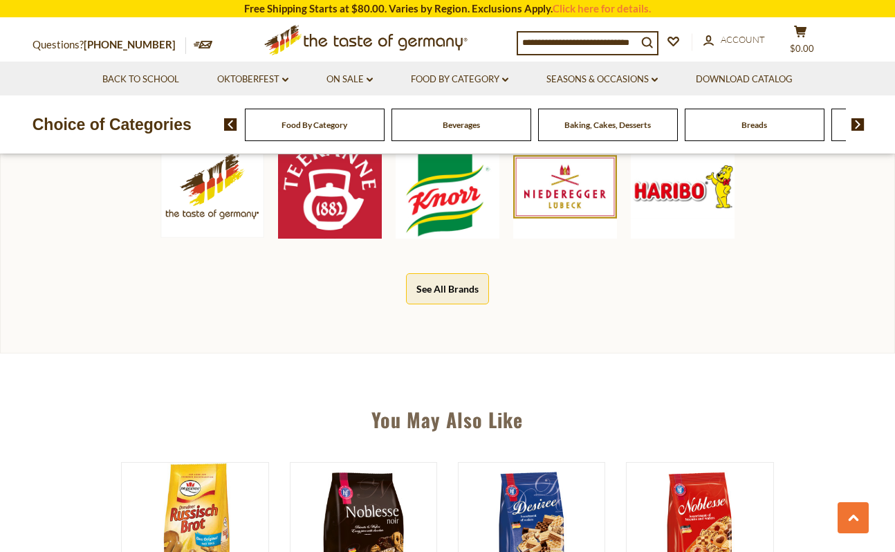
scroll to position [947, 0]
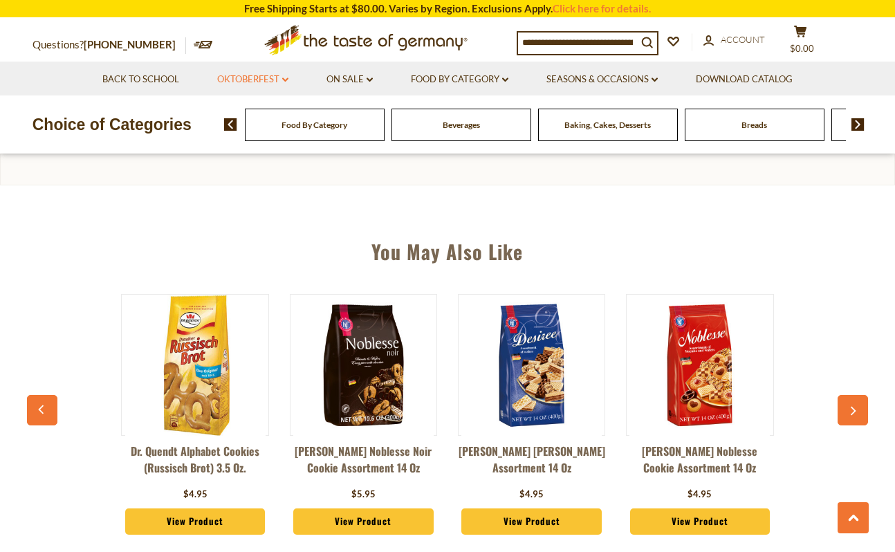
click at [264, 83] on link "Oktoberfest dropdown_arrow" at bounding box center [252, 79] width 71 height 15
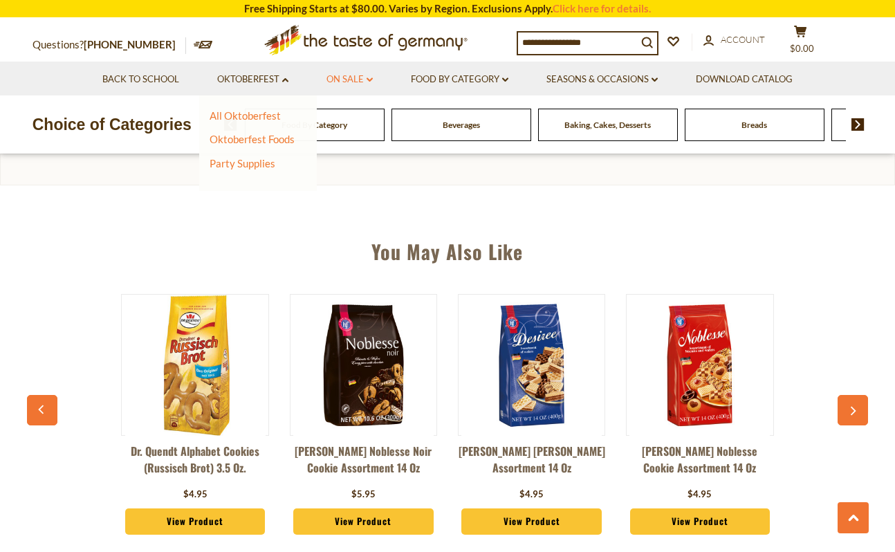
click at [349, 79] on link "On Sale dropdown_arrow" at bounding box center [350, 79] width 46 height 15
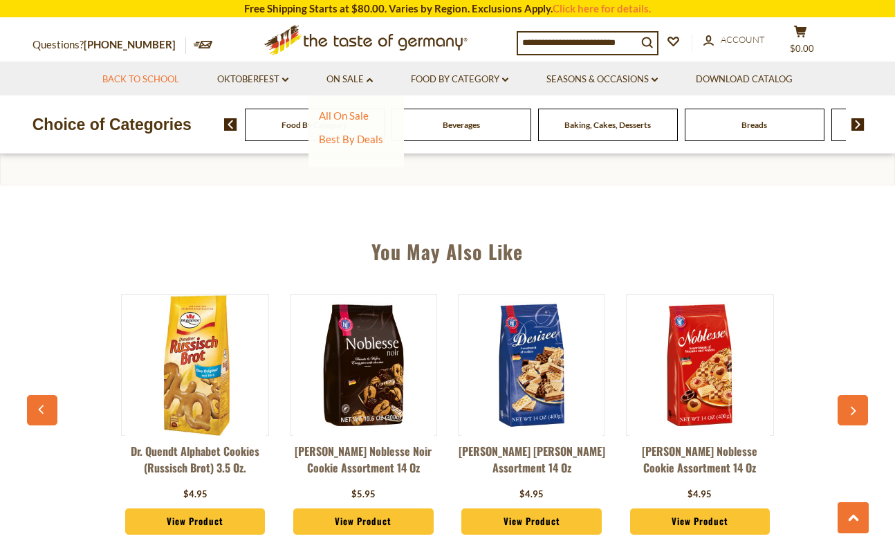
click at [161, 82] on link "Back to School" at bounding box center [140, 79] width 77 height 15
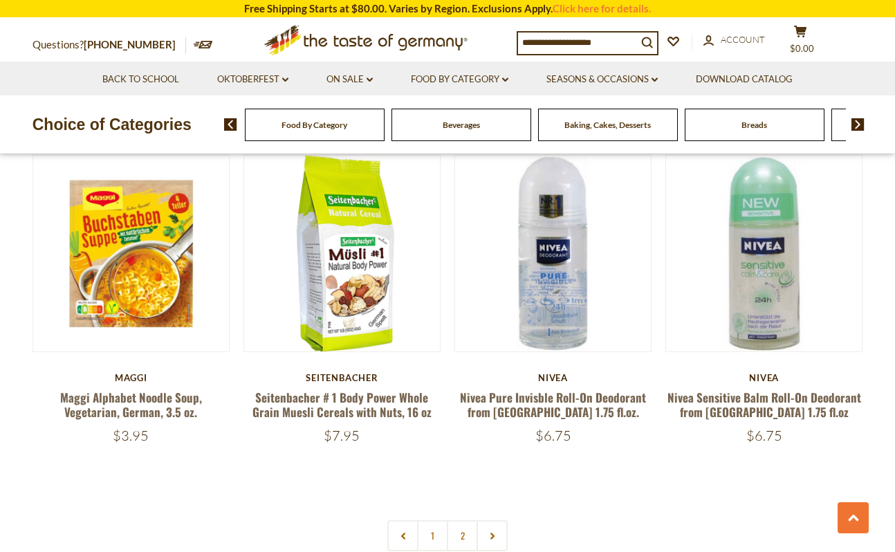
scroll to position [3070, 0]
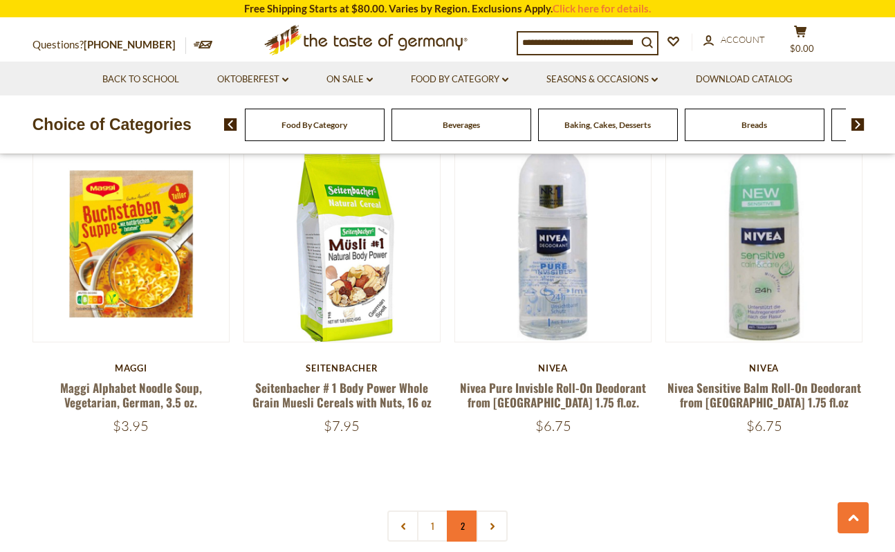
click at [468, 513] on link "2" at bounding box center [462, 526] width 31 height 31
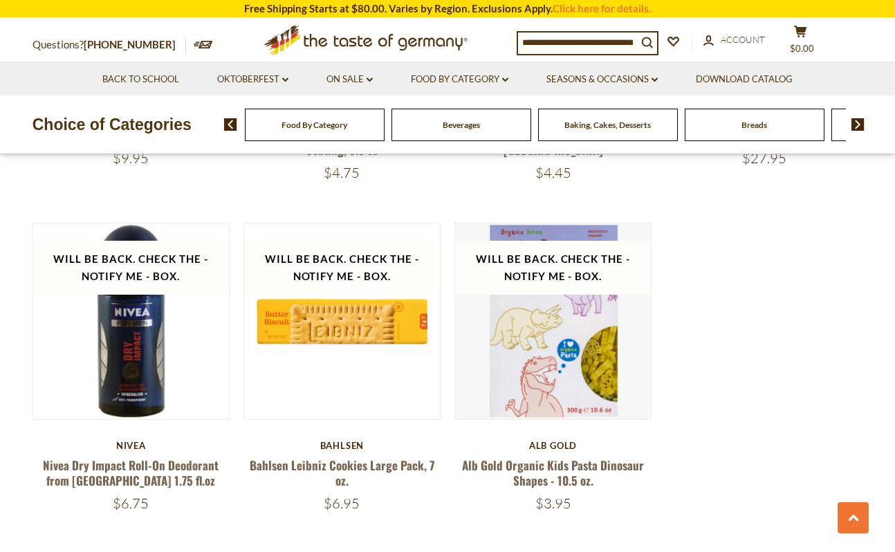
scroll to position [3016, 0]
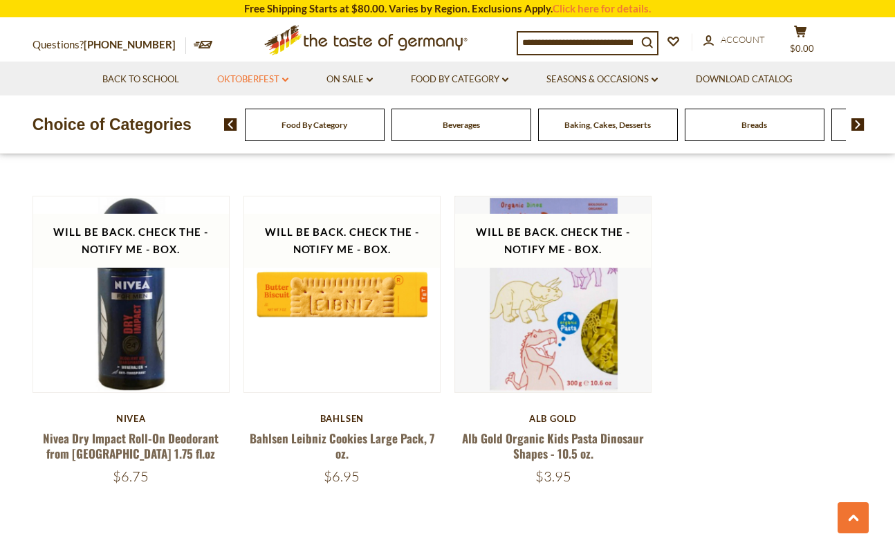
click at [257, 82] on link "Oktoberfest dropdown_arrow" at bounding box center [252, 79] width 71 height 15
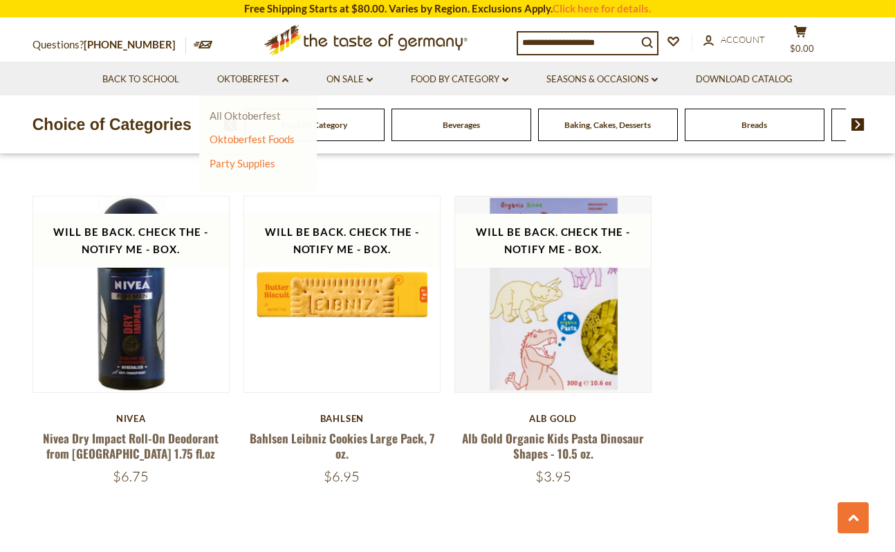
click at [257, 113] on link "All Oktoberfest" at bounding box center [245, 115] width 71 height 12
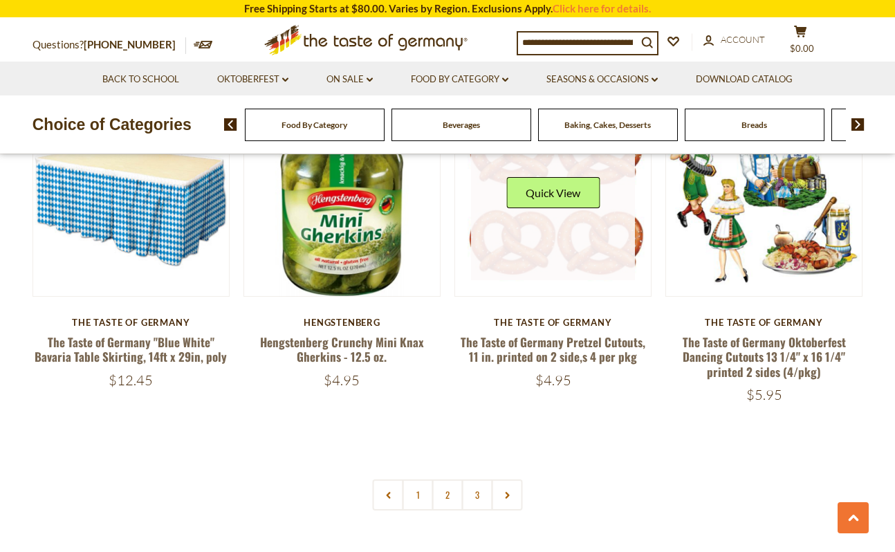
scroll to position [3236, 0]
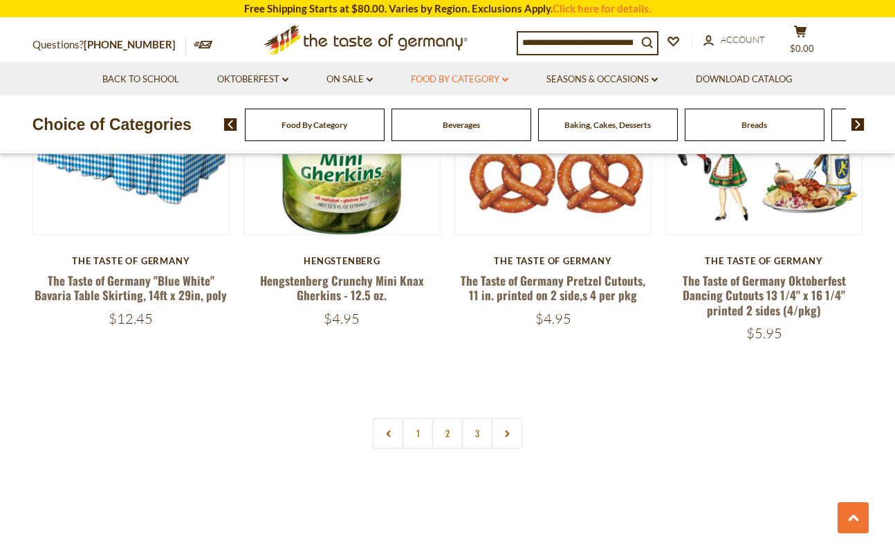
click at [464, 80] on link "Food By Category dropdown_arrow" at bounding box center [460, 79] width 98 height 15
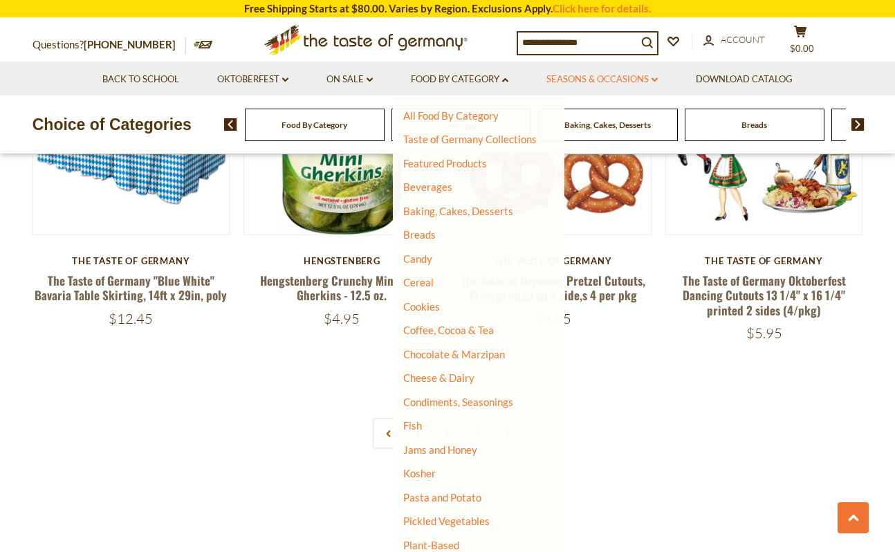
click at [570, 80] on link "Seasons & Occasions dropdown_arrow" at bounding box center [602, 79] width 111 height 15
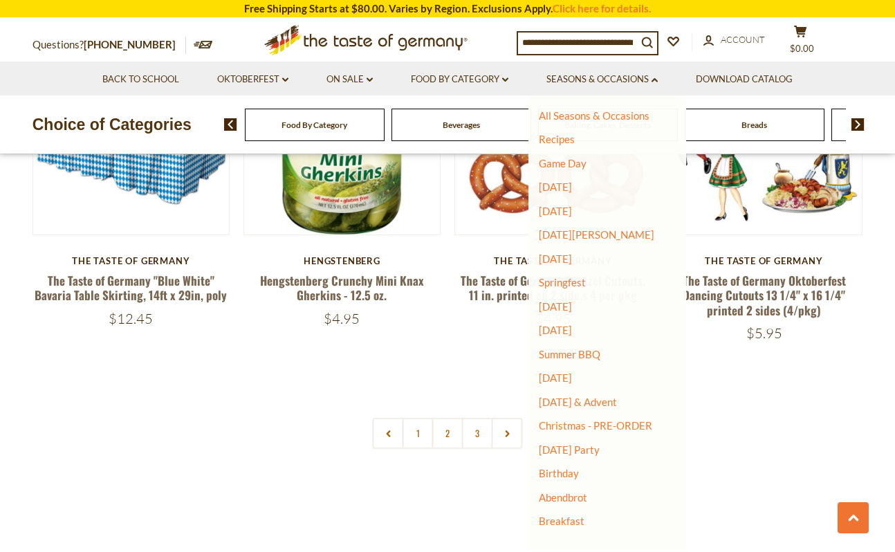
click at [145, 87] on li "Back to School" at bounding box center [140, 79] width 113 height 34
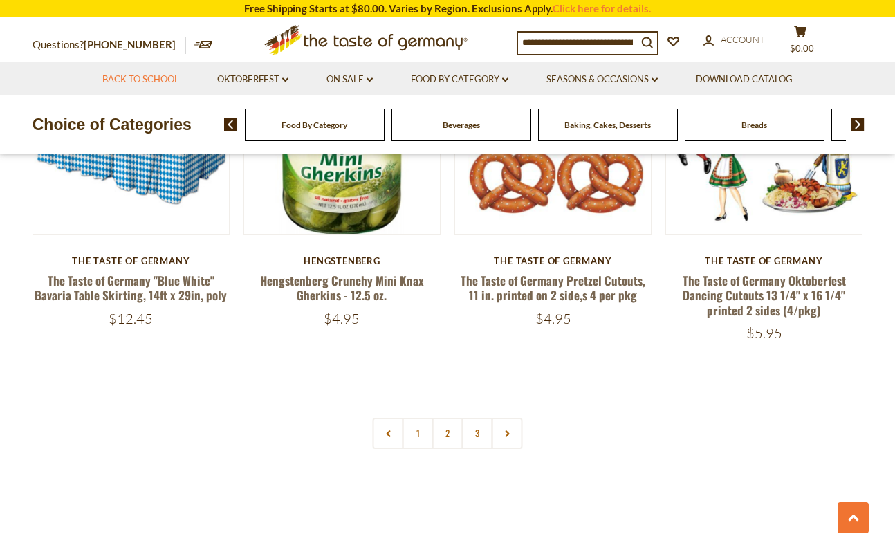
click at [145, 82] on link "Back to School" at bounding box center [140, 79] width 77 height 15
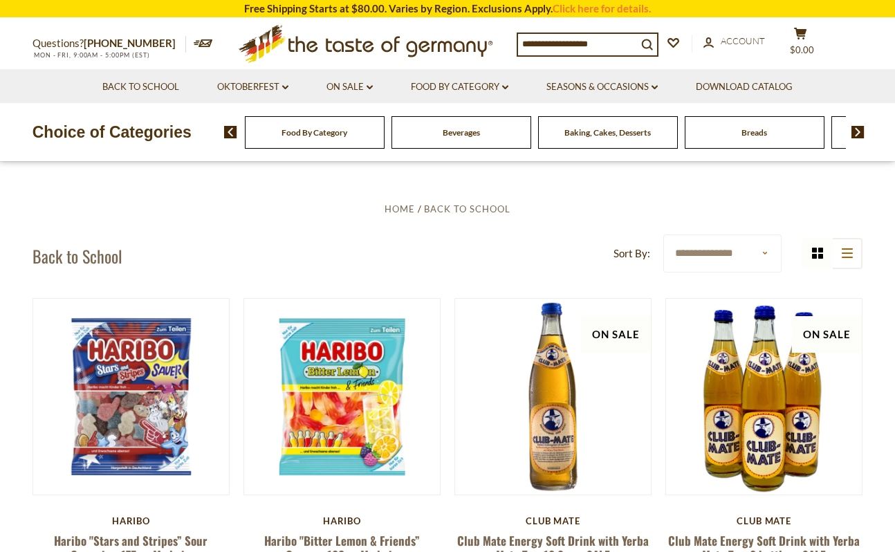
scroll to position [428, 0]
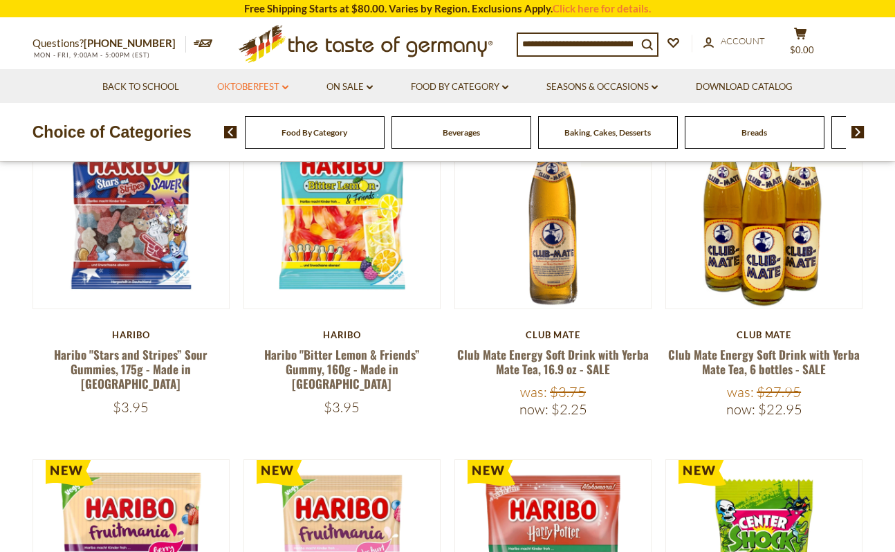
click at [273, 89] on link "Oktoberfest dropdown_arrow" at bounding box center [252, 87] width 71 height 15
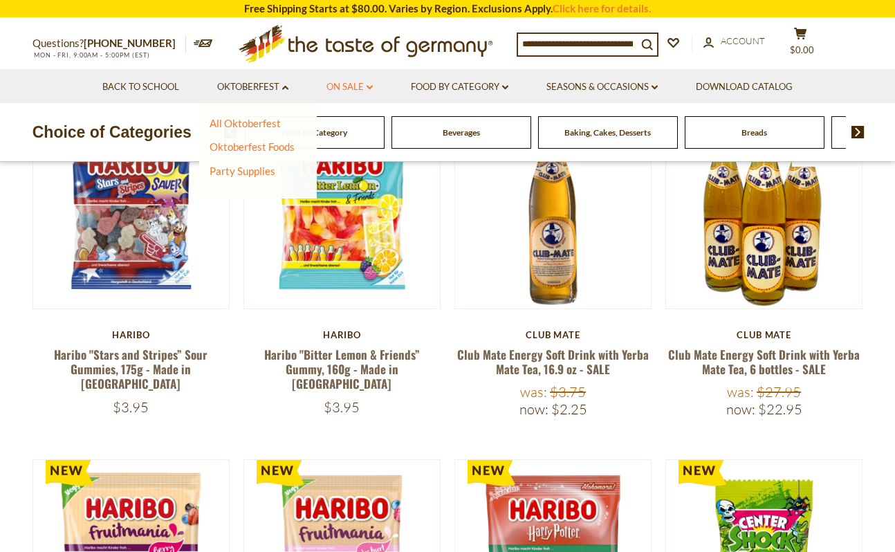
click at [340, 89] on link "On Sale dropdown_arrow" at bounding box center [350, 87] width 46 height 15
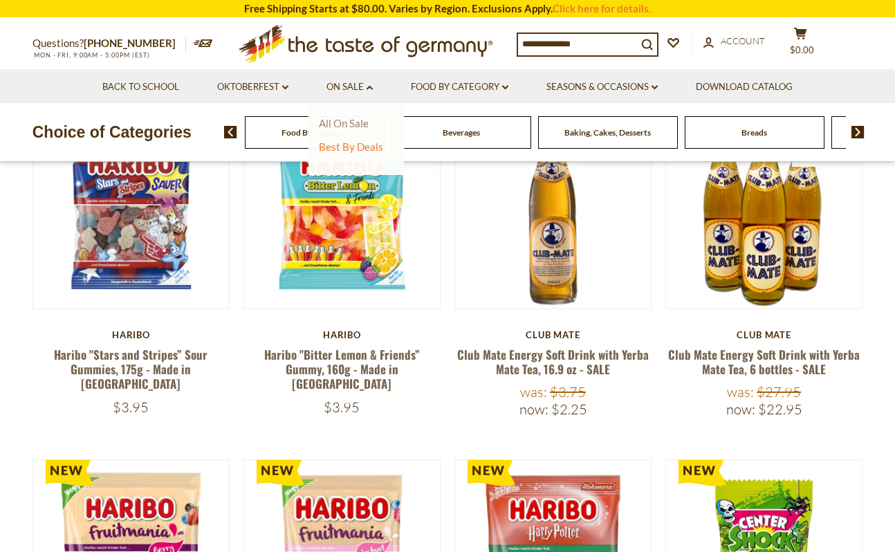
click at [352, 121] on link "All On Sale" at bounding box center [344, 123] width 50 height 12
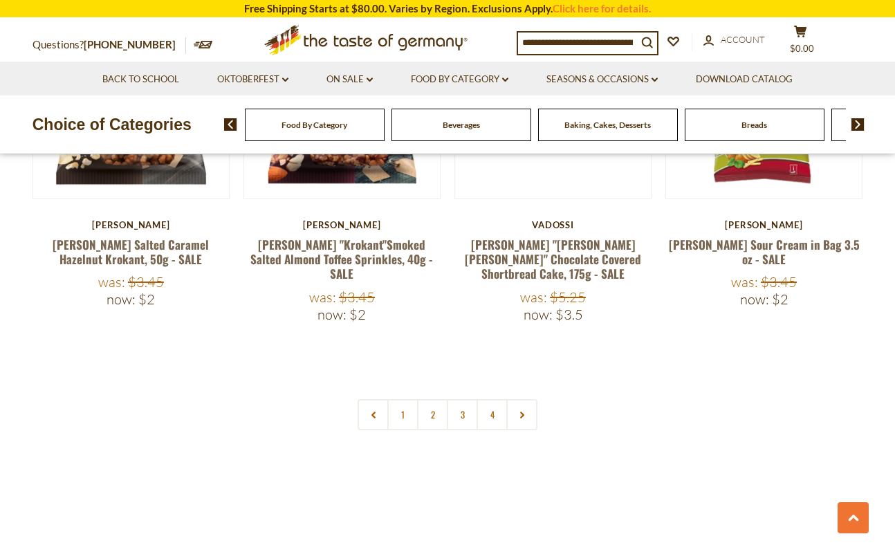
scroll to position [3264, 0]
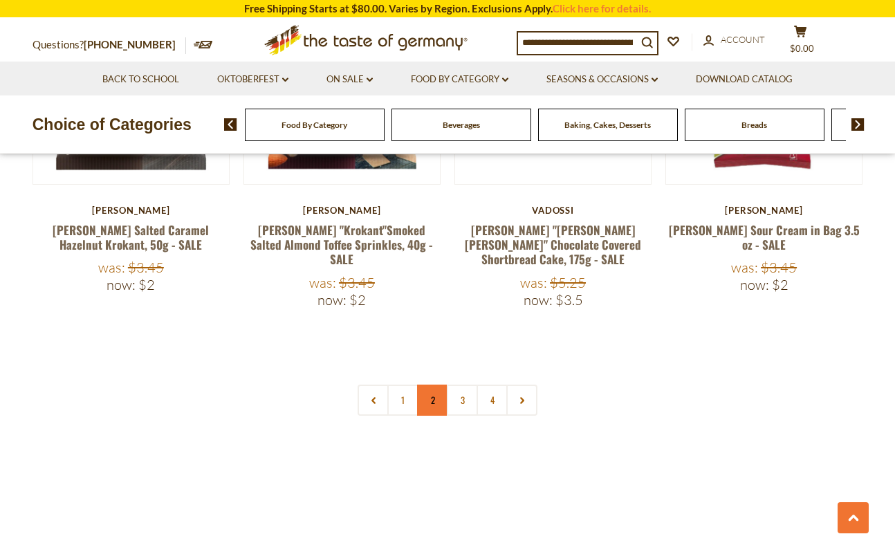
click at [432, 385] on link "2" at bounding box center [432, 400] width 31 height 31
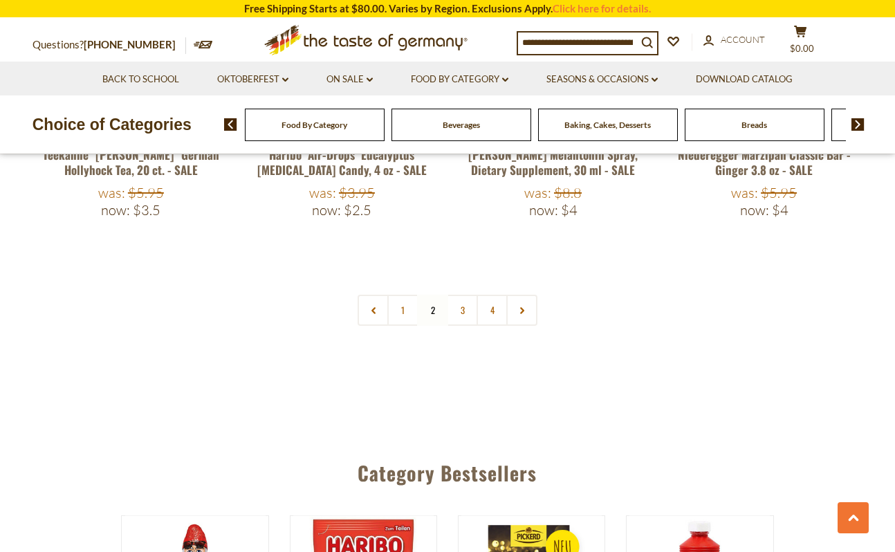
scroll to position [3291, 0]
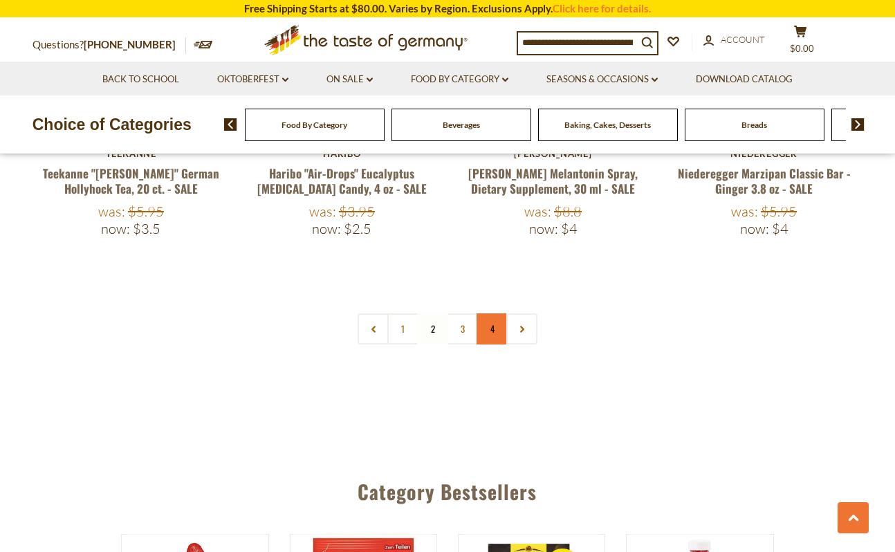
click at [489, 313] on link "4" at bounding box center [492, 328] width 31 height 31
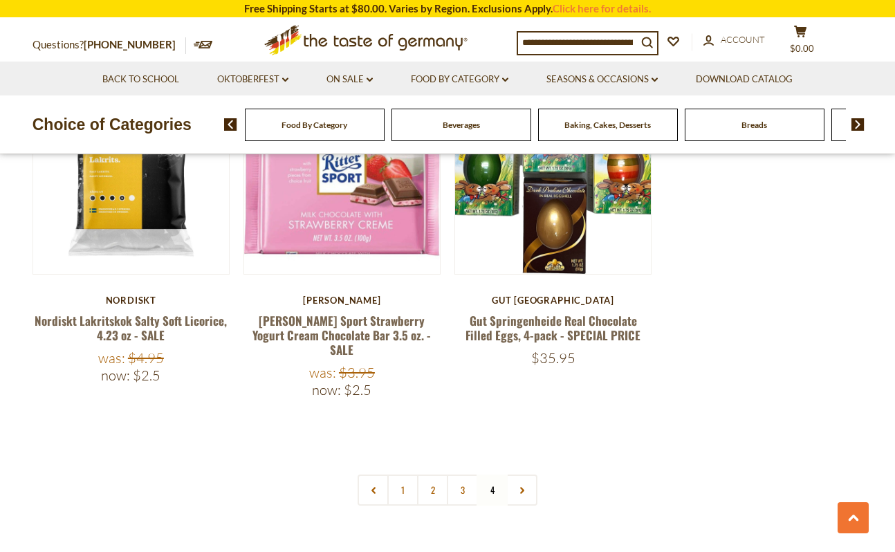
scroll to position [3172, 0]
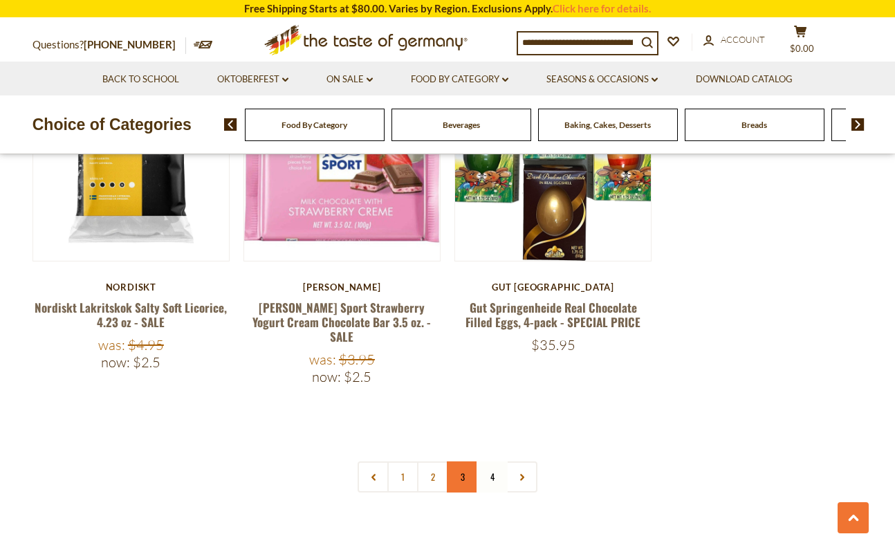
click at [462, 462] on link "3" at bounding box center [462, 477] width 31 height 31
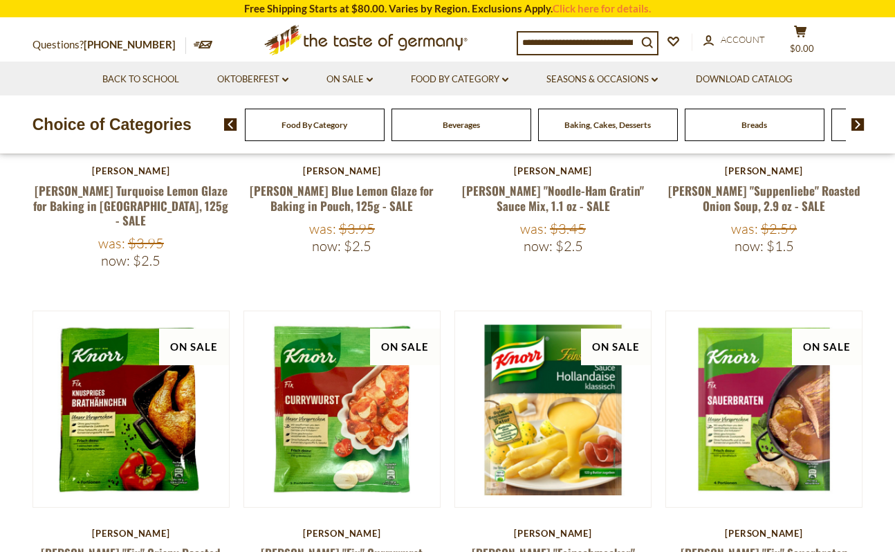
scroll to position [0, 0]
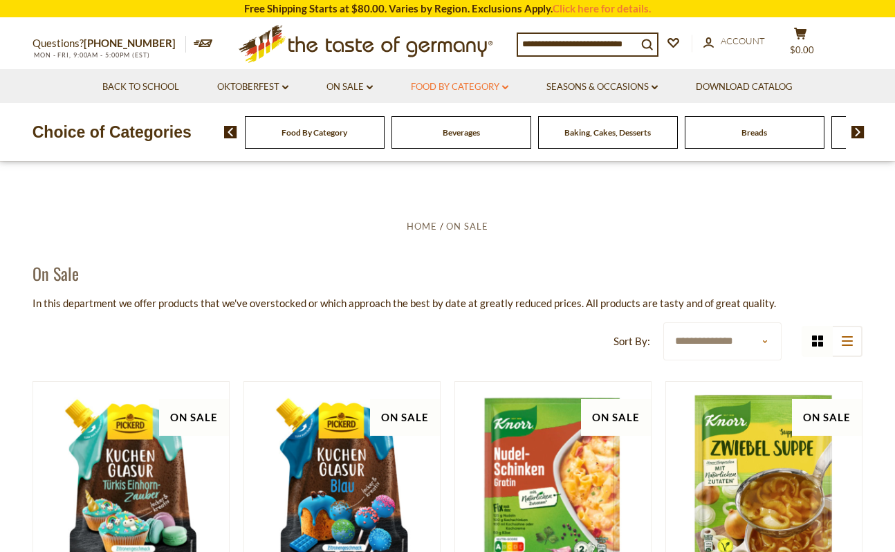
click at [497, 86] on link "Food By Category dropdown_arrow" at bounding box center [460, 87] width 98 height 15
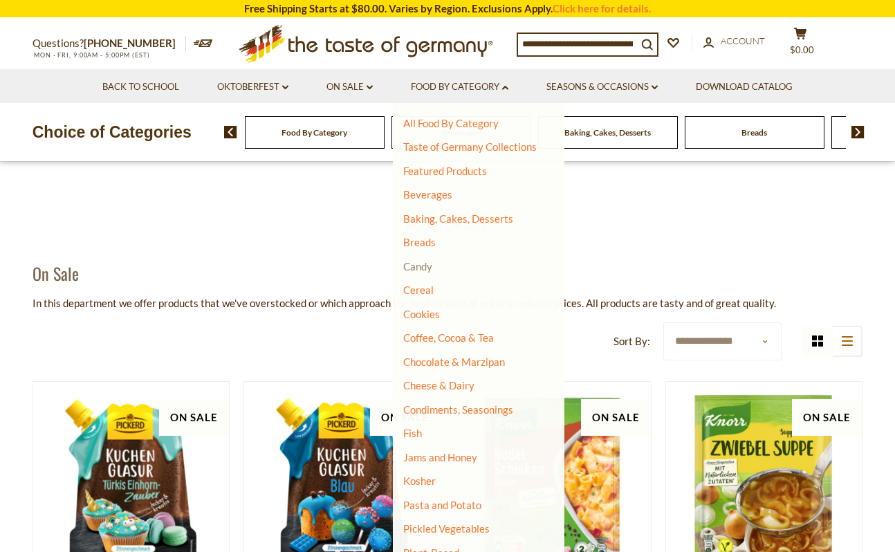
click at [424, 266] on link "Candy" at bounding box center [417, 266] width 29 height 12
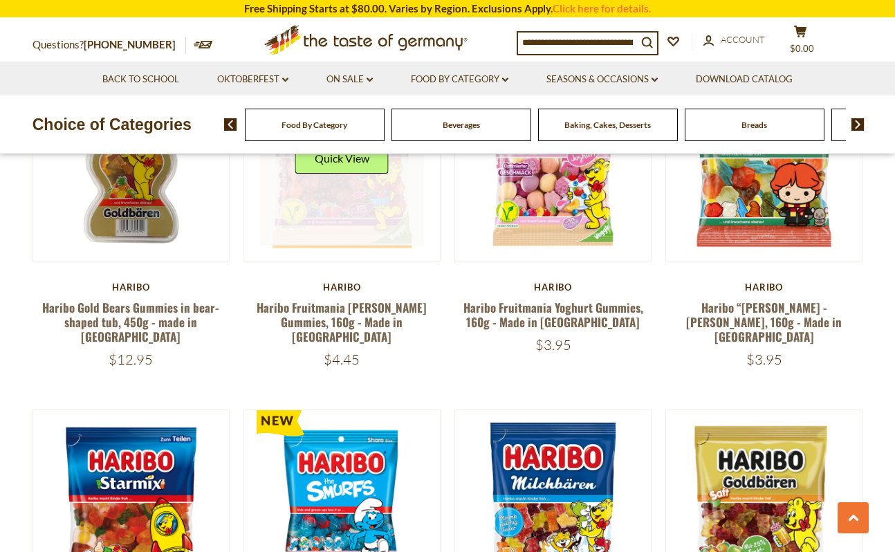
scroll to position [2280, 0]
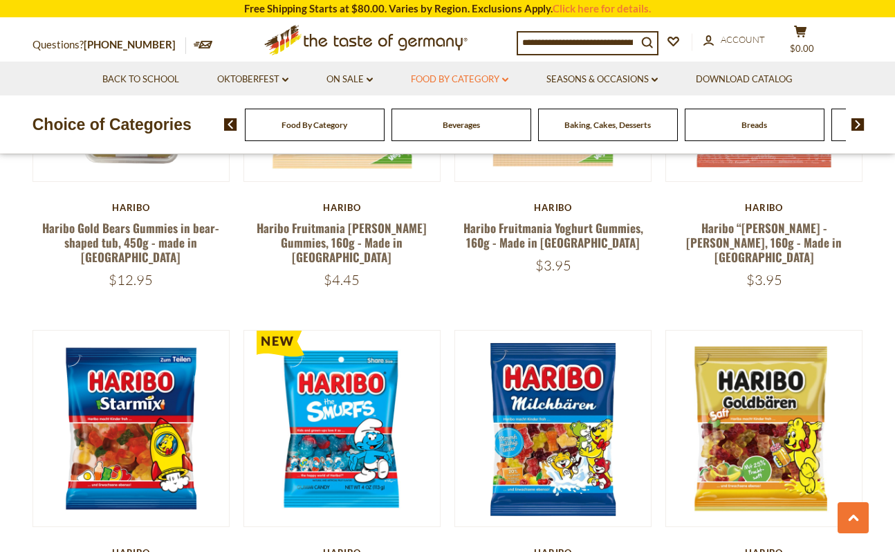
click at [478, 80] on link "Food By Category dropdown_arrow" at bounding box center [460, 79] width 98 height 15
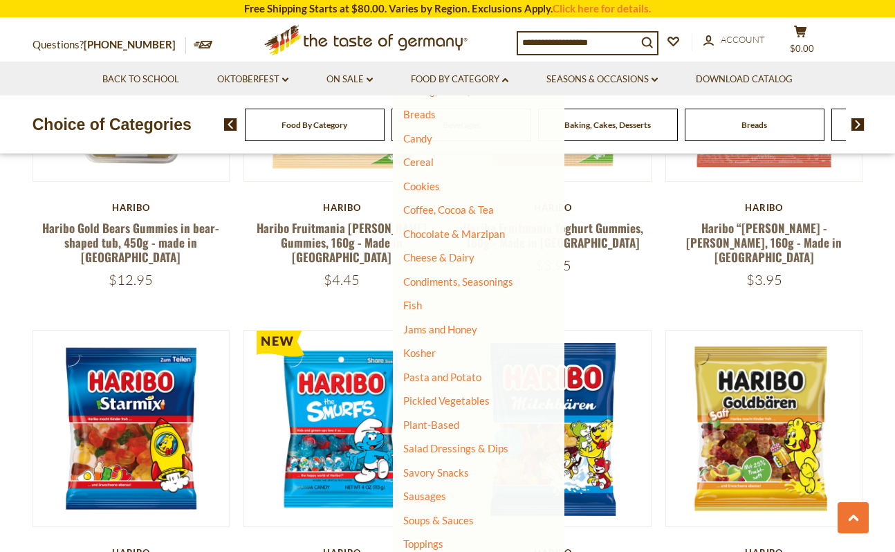
scroll to position [194, 0]
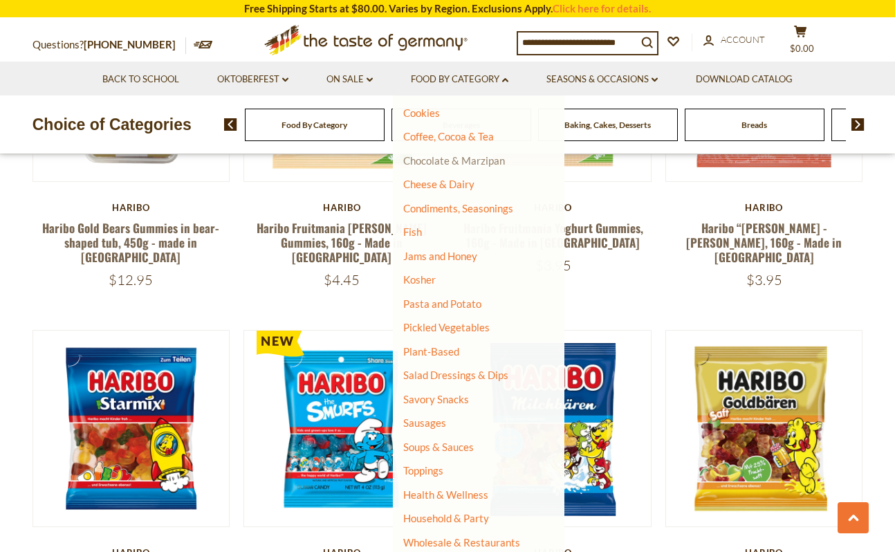
click at [468, 162] on link "Chocolate & Marzipan" at bounding box center [454, 160] width 102 height 12
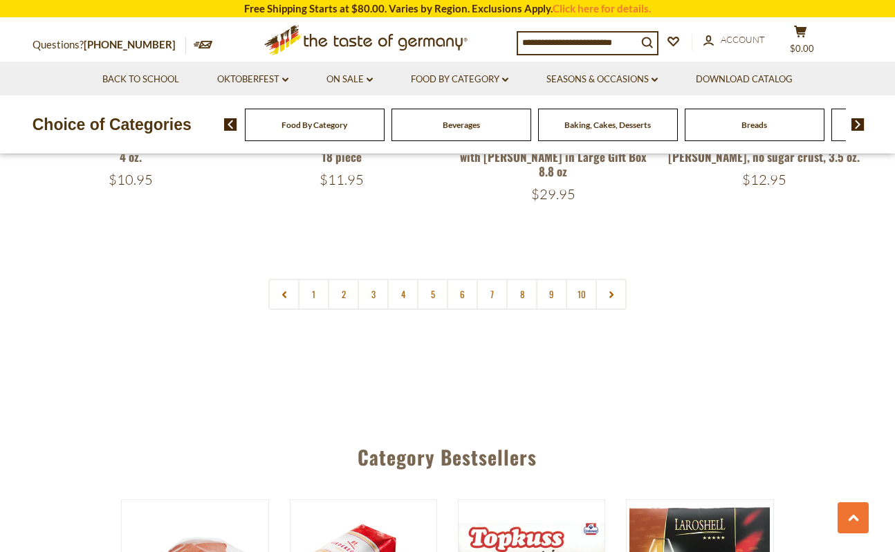
scroll to position [3414, 0]
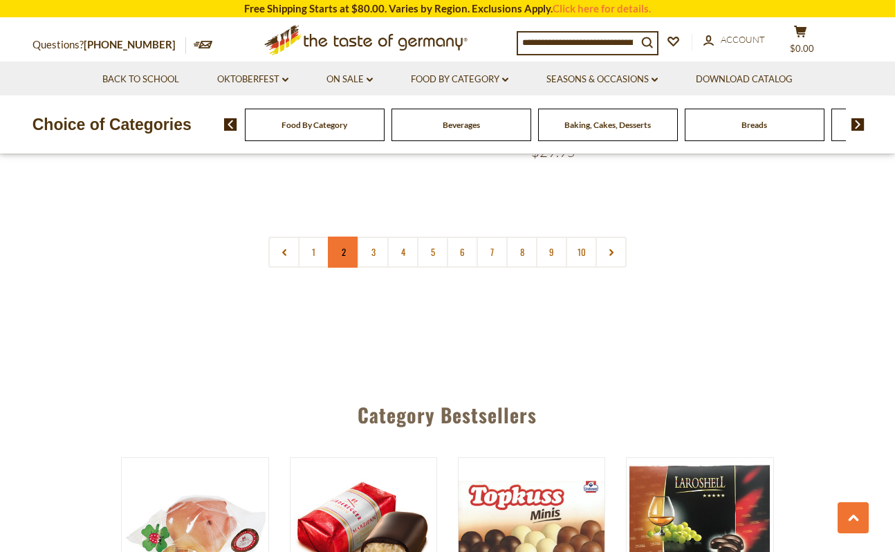
click at [338, 237] on link "2" at bounding box center [343, 252] width 31 height 31
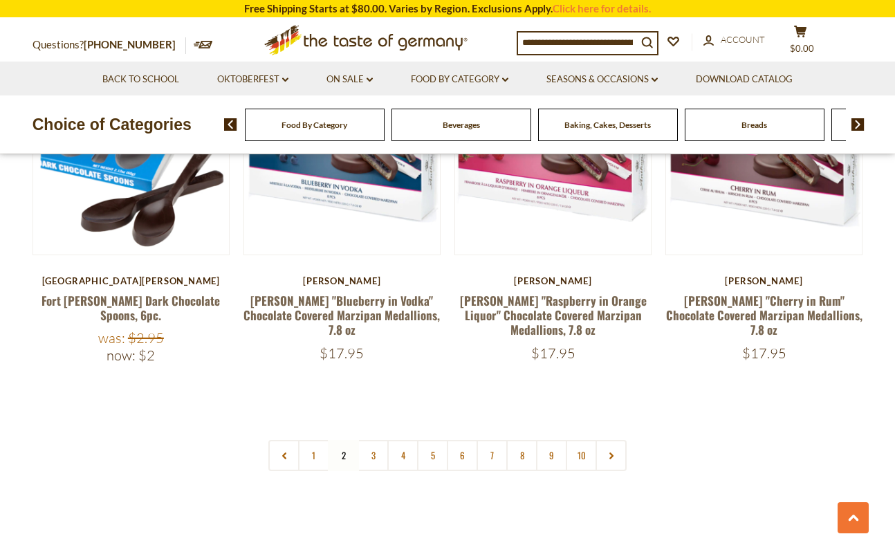
scroll to position [3239, 0]
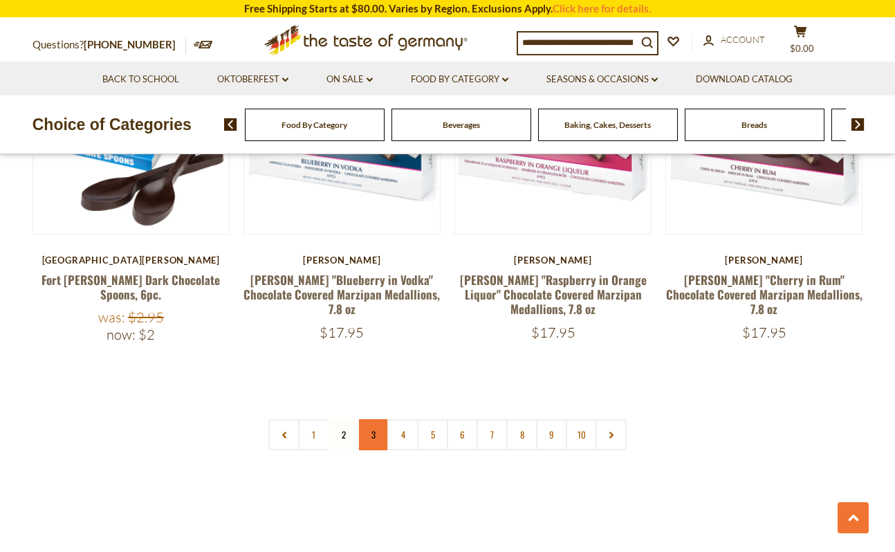
click at [371, 419] on link "3" at bounding box center [373, 434] width 31 height 31
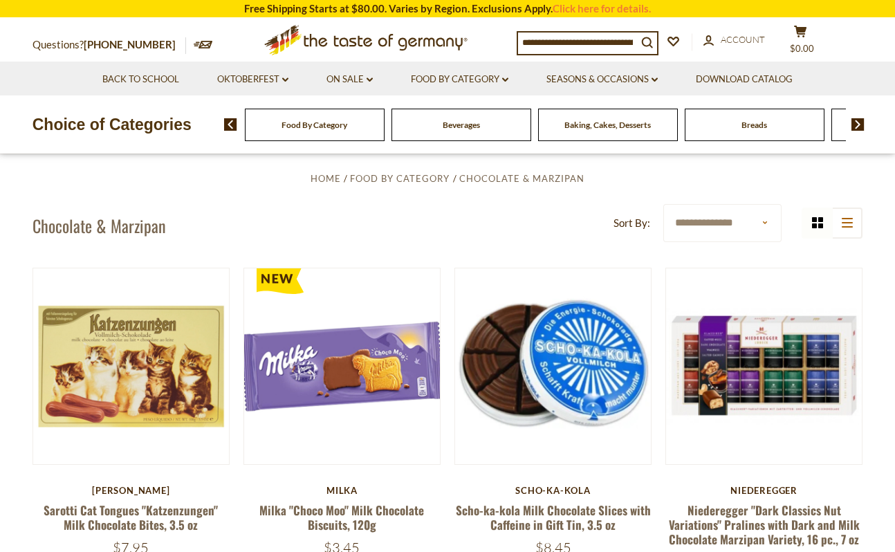
scroll to position [269, 0]
